Goal: Find specific page/section: Find specific page/section

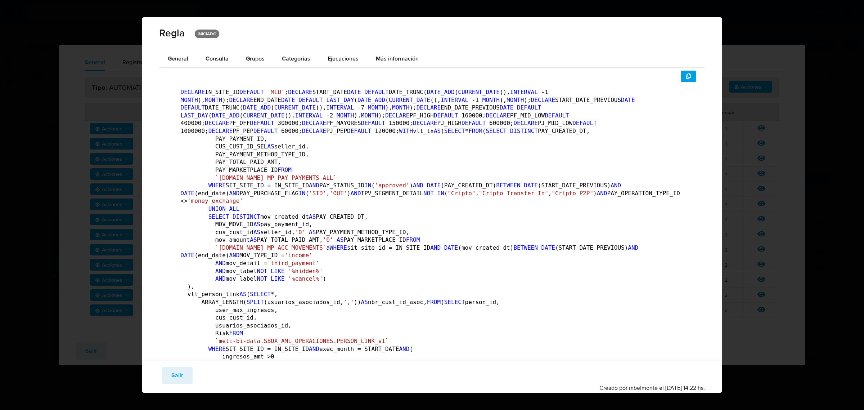
click at [159, 380] on div "Guardar Salir Simular Confirmar Creado por mbelmonte el [DATE] 14:22 hs." at bounding box center [432, 376] width 580 height 32
click at [182, 371] on button "Salir" at bounding box center [177, 374] width 31 height 17
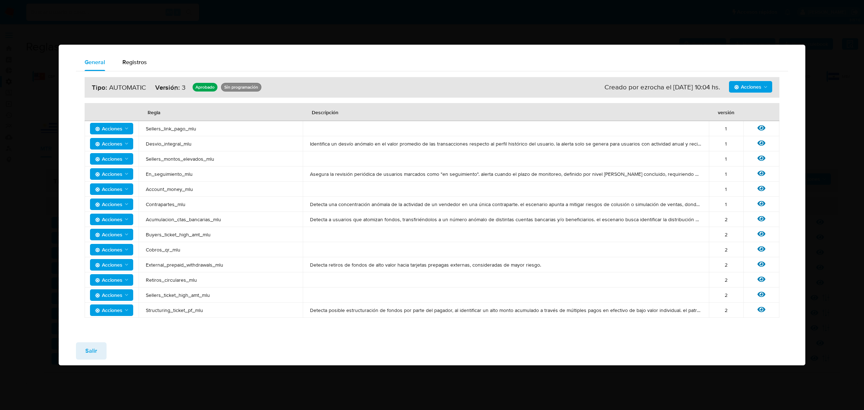
drag, startPoint x: 77, startPoint y: 351, endPoint x: 97, endPoint y: 240, distance: 112.7
click at [77, 350] on button "Salir" at bounding box center [91, 350] width 31 height 17
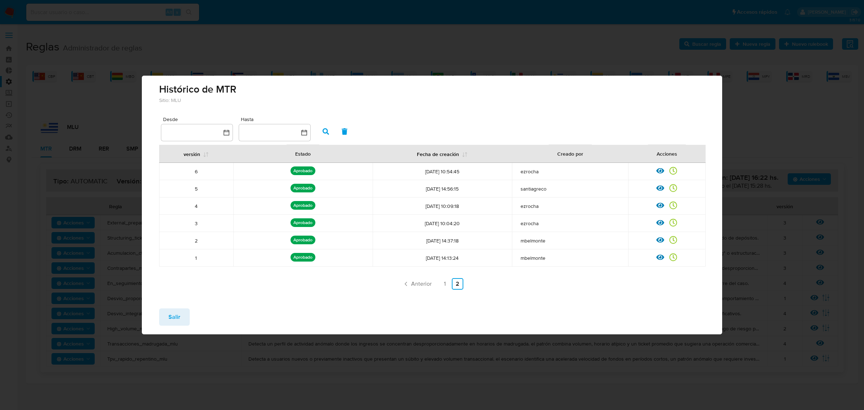
drag, startPoint x: 86, startPoint y: 33, endPoint x: 343, endPoint y: 52, distance: 257.7
click at [86, 33] on div "Histórico de MTR Sitio: MLU Desde Hasta versión Estado Fecha de creación Creado…" at bounding box center [432, 205] width 864 height 410
click at [175, 312] on span "Salir" at bounding box center [174, 317] width 12 height 16
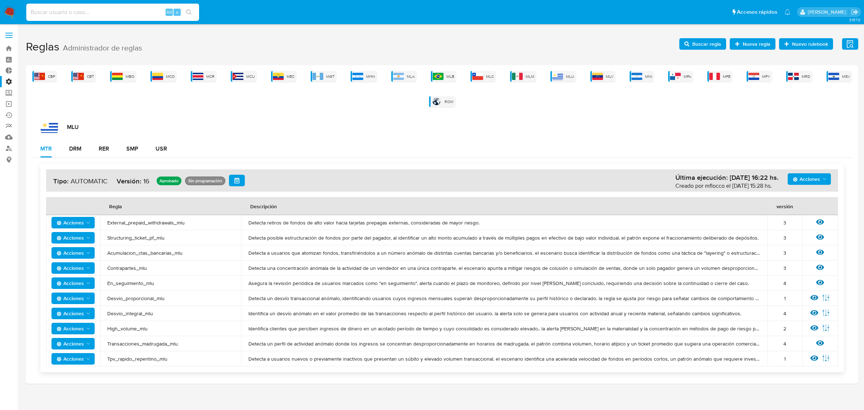
drag, startPoint x: 83, startPoint y: 13, endPoint x: 84, endPoint y: 5, distance: 8.7
click at [83, 6] on div "Alt s" at bounding box center [112, 12] width 173 height 17
paste input "244869099"
type input "244869099"
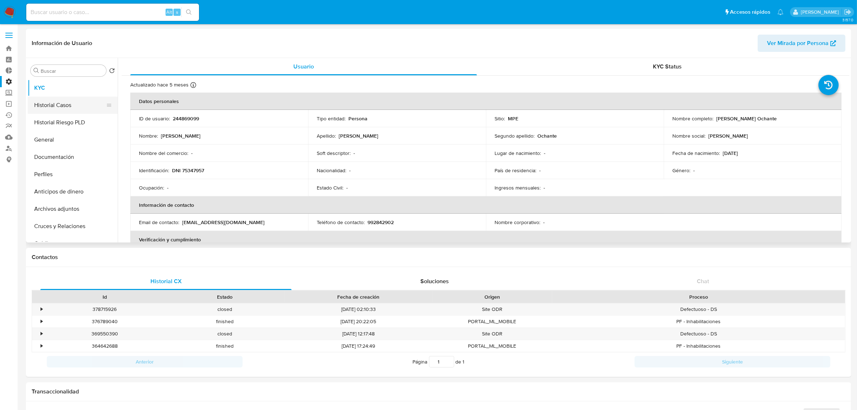
click at [57, 102] on button "Historial Casos" at bounding box center [70, 104] width 84 height 17
select select "10"
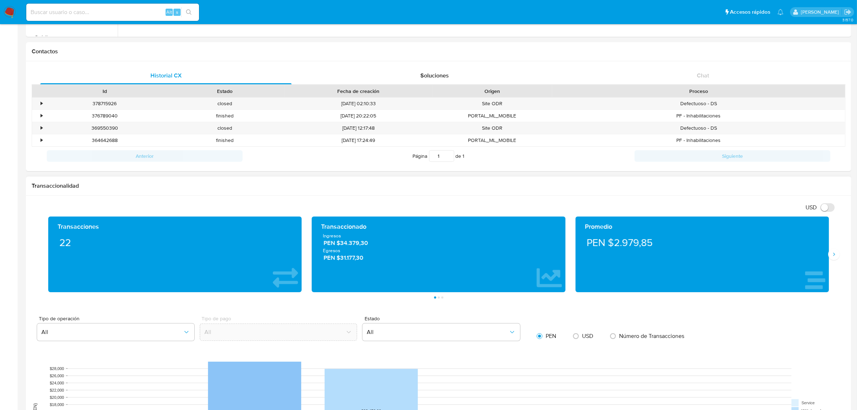
scroll to position [360, 0]
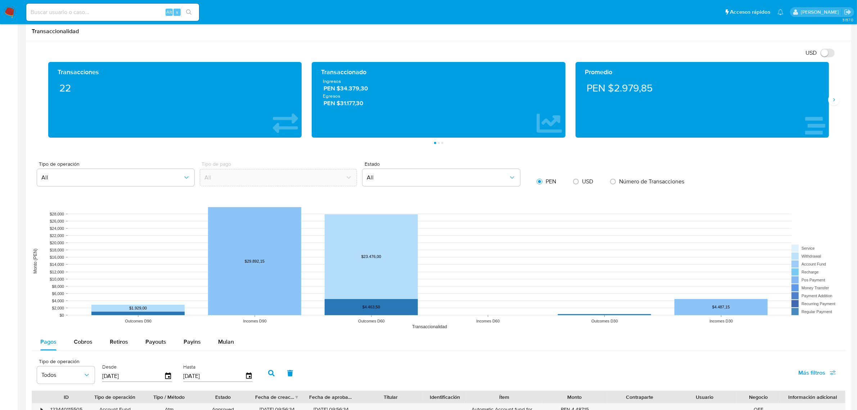
click at [572, 175] on div "USD" at bounding box center [583, 181] width 31 height 15
click at [584, 188] on div "USD" at bounding box center [583, 181] width 31 height 15
click at [579, 184] on input "radio" at bounding box center [576, 182] width 12 height 12
radio input "true"
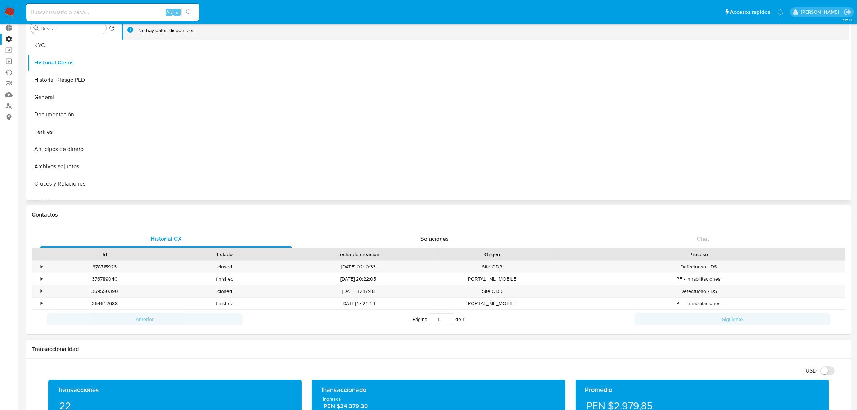
scroll to position [0, 0]
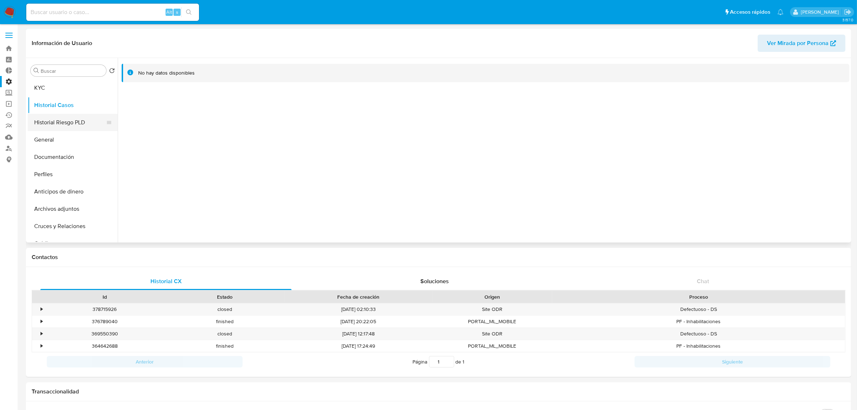
click at [60, 121] on button "Historial Riesgo PLD" at bounding box center [70, 122] width 84 height 17
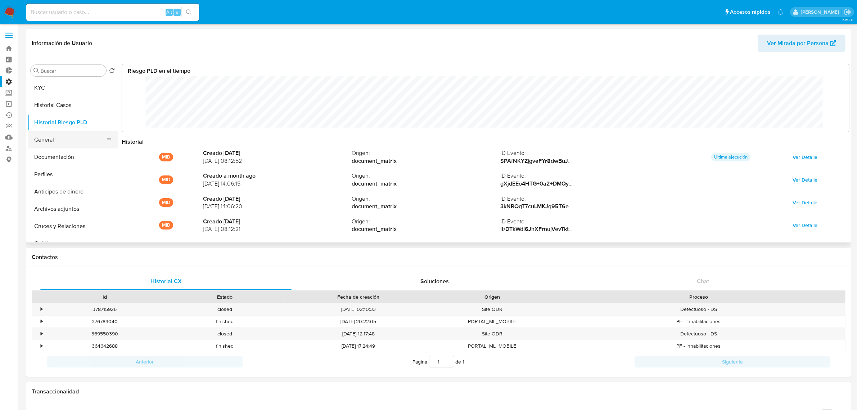
scroll to position [54, 713]
click at [68, 134] on button "General" at bounding box center [70, 139] width 84 height 17
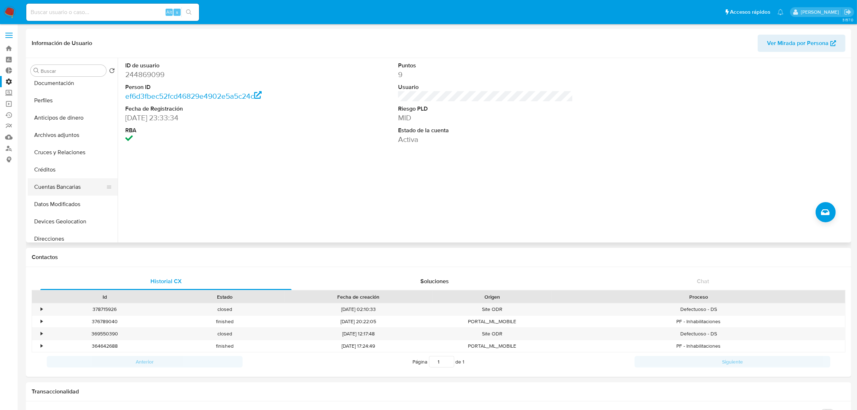
scroll to position [90, 0]
click at [72, 212] on button "Devices Geolocation" at bounding box center [70, 204] width 84 height 17
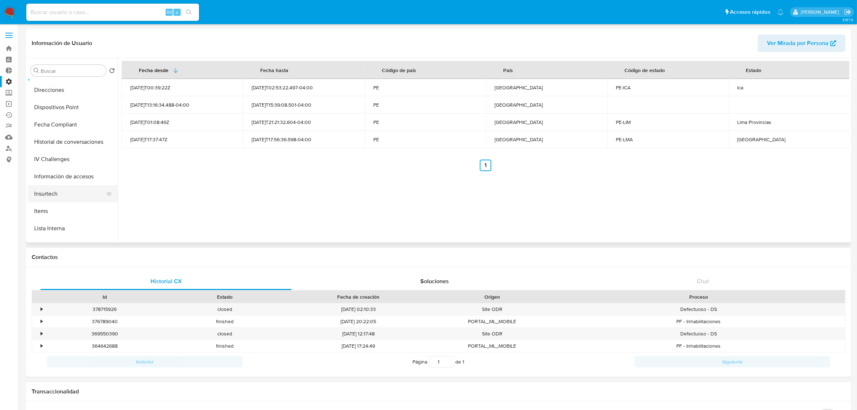
scroll to position [225, 0]
click at [61, 177] on button "Información de accesos" at bounding box center [70, 173] width 84 height 17
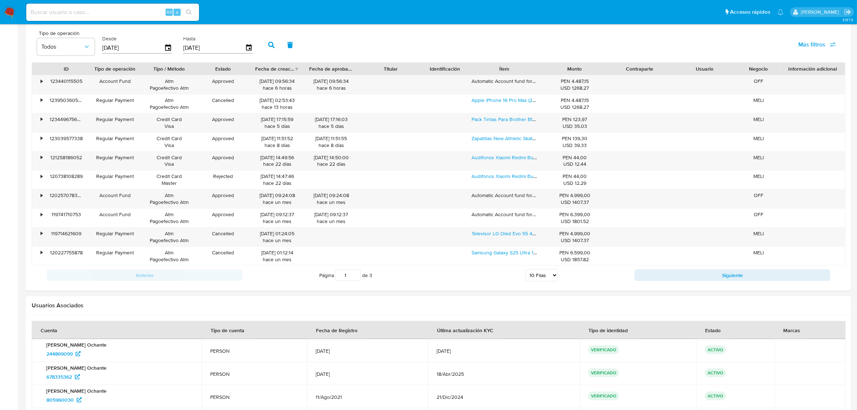
scroll to position [572, 0]
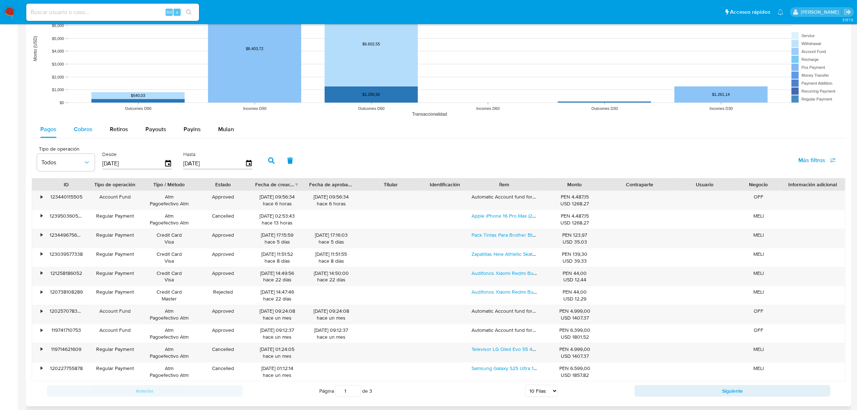
click at [80, 131] on span "Cobros" at bounding box center [83, 129] width 19 height 8
select select "10"
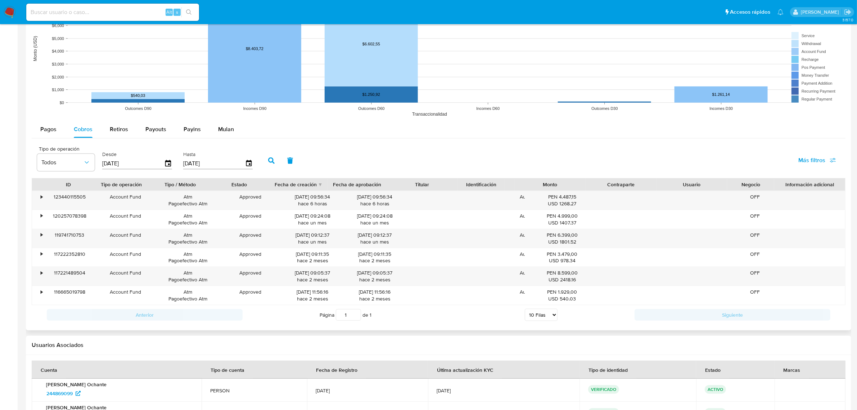
drag, startPoint x: 544, startPoint y: 181, endPoint x: 99, endPoint y: 144, distance: 447.0
click at [250, 158] on div "Tipo de operación Todos Desde [DATE] Hasta [DATE] Más filtros ID Tipo de operac…" at bounding box center [439, 233] width 814 height 182
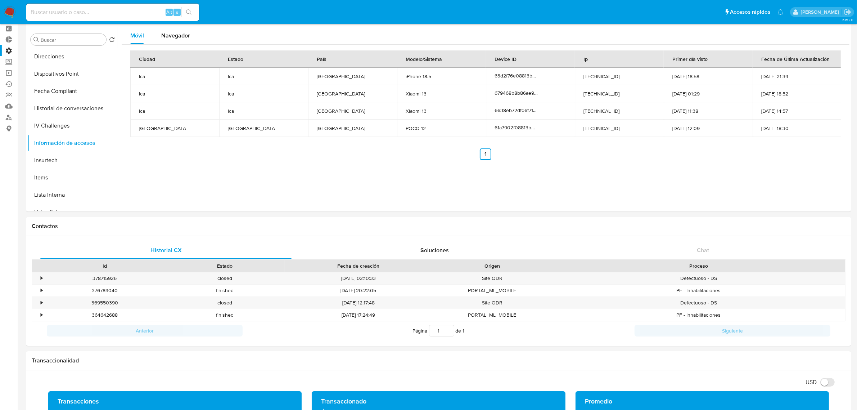
scroll to position [0, 0]
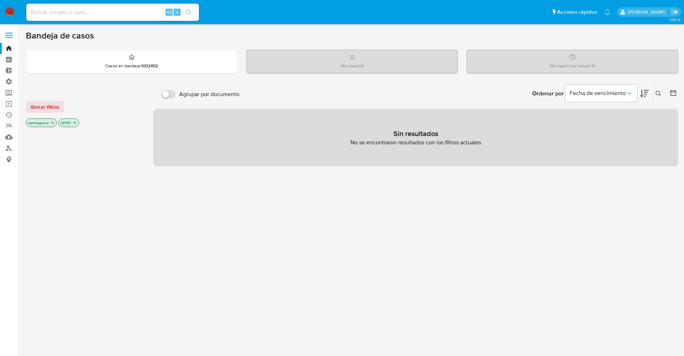
click at [54, 2] on div "Alt s" at bounding box center [112, 12] width 173 height 20
click at [56, 10] on input at bounding box center [112, 12] width 173 height 9
paste input "1054439190"
type input "1054439190"
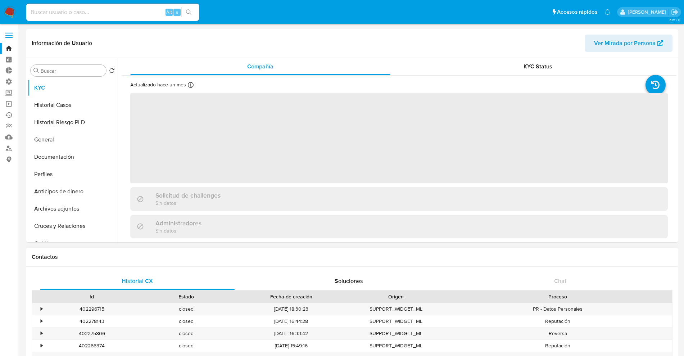
select select "10"
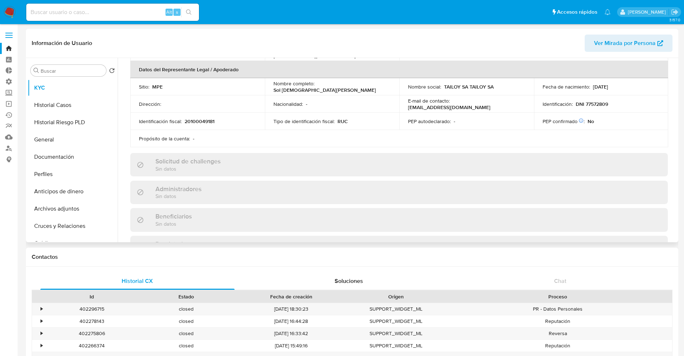
scroll to position [360, 0]
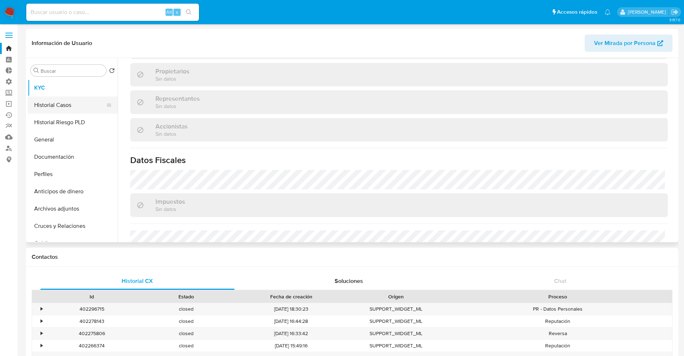
click at [60, 100] on button "Historial Casos" at bounding box center [70, 104] width 84 height 17
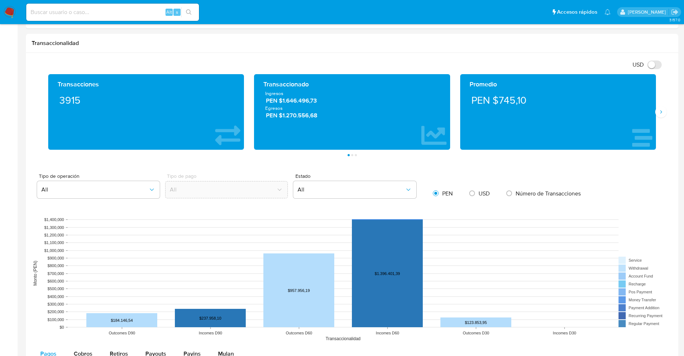
click at [107, 9] on input at bounding box center [112, 12] width 173 height 9
paste input "425767828"
type input "425767828"
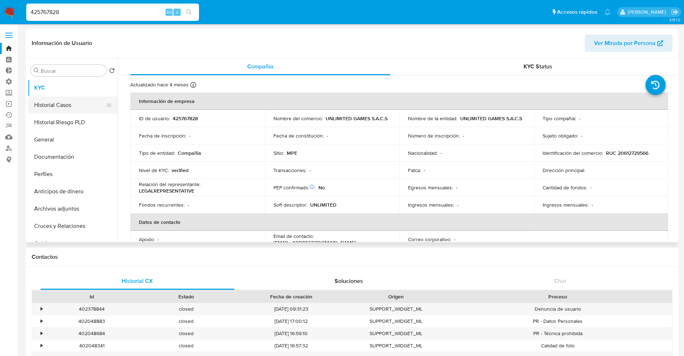
click at [65, 104] on button "Historial Casos" at bounding box center [70, 104] width 84 height 17
select select "10"
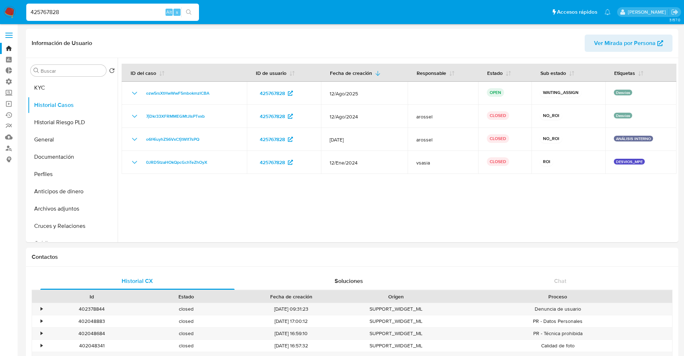
drag, startPoint x: 81, startPoint y: 18, endPoint x: 51, endPoint y: 12, distance: 30.1
click at [51, 12] on div "425767828 Alt s" at bounding box center [112, 12] width 173 height 17
drag, startPoint x: 55, startPoint y: 17, endPoint x: 0, endPoint y: -5, distance: 59.0
paste input "6303836"
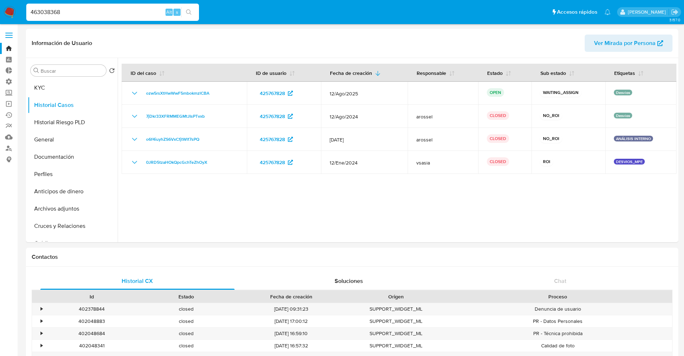
type input "463038368"
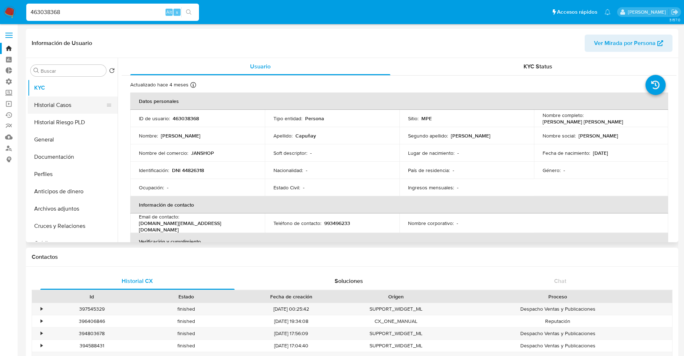
select select "10"
drag, startPoint x: 39, startPoint y: 108, endPoint x: 57, endPoint y: 108, distance: 17.6
click at [39, 108] on button "Historial Casos" at bounding box center [70, 104] width 84 height 17
